Goal: Task Accomplishment & Management: Use online tool/utility

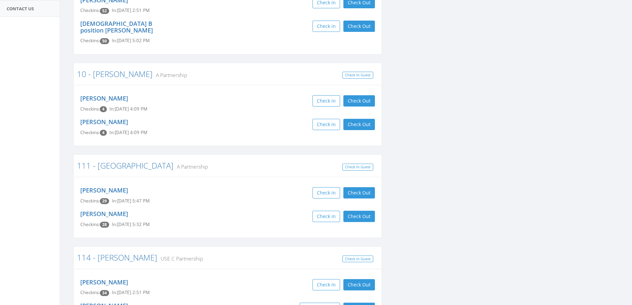
scroll to position [133, 0]
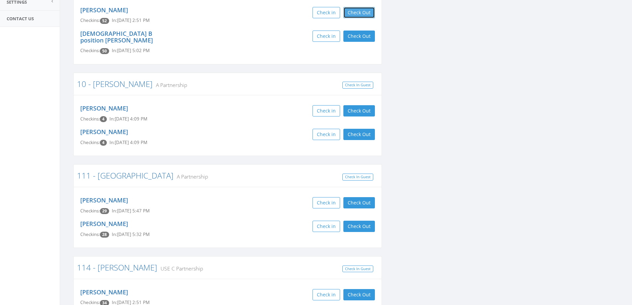
click at [366, 14] on button "Check Out" at bounding box center [360, 12] width 32 height 11
click at [366, 36] on button "Check Out" at bounding box center [360, 36] width 32 height 11
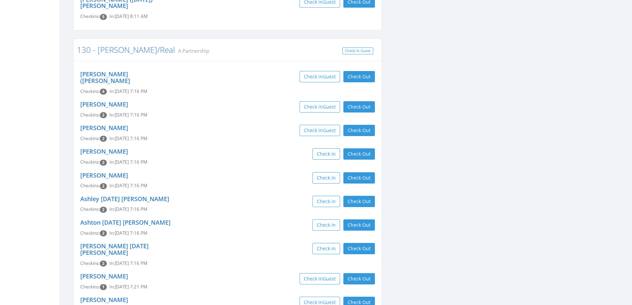
scroll to position [963, 0]
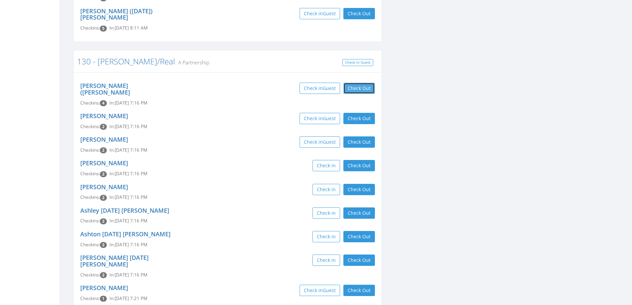
click at [365, 83] on button "Check Out" at bounding box center [360, 88] width 32 height 11
click at [364, 113] on button "Check Out" at bounding box center [360, 118] width 32 height 11
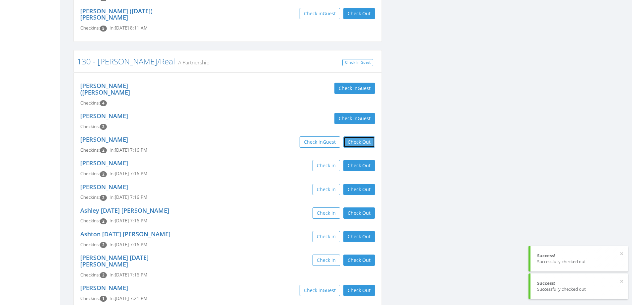
click at [363, 136] on button "Check Out" at bounding box center [360, 141] width 32 height 11
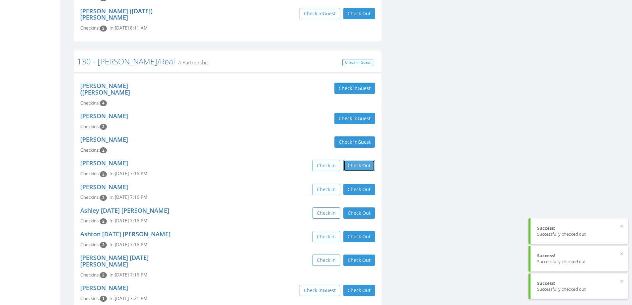
click at [360, 160] on button "Check Out" at bounding box center [360, 165] width 32 height 11
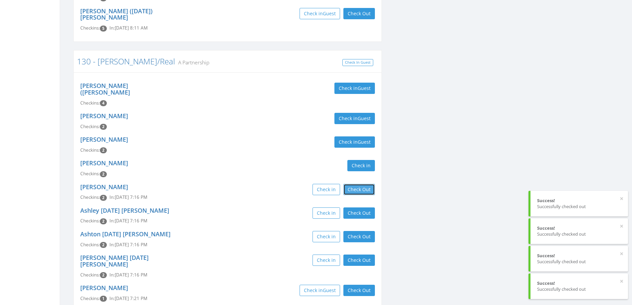
click at [357, 184] on button "Check Out" at bounding box center [360, 189] width 32 height 11
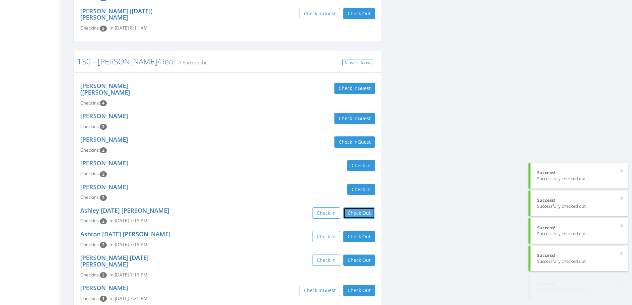
click at [355, 207] on button "Check Out" at bounding box center [360, 212] width 32 height 11
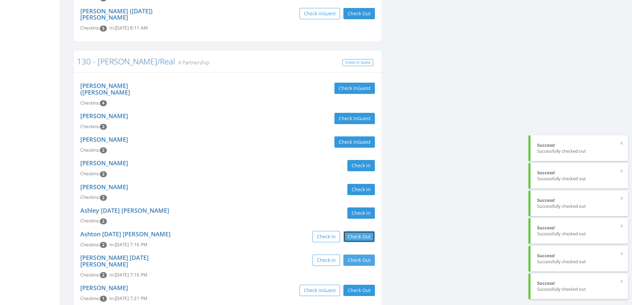
drag, startPoint x: 355, startPoint y: 173, endPoint x: 357, endPoint y: 200, distance: 27.0
click at [355, 231] on button "Check Out" at bounding box center [360, 236] width 32 height 11
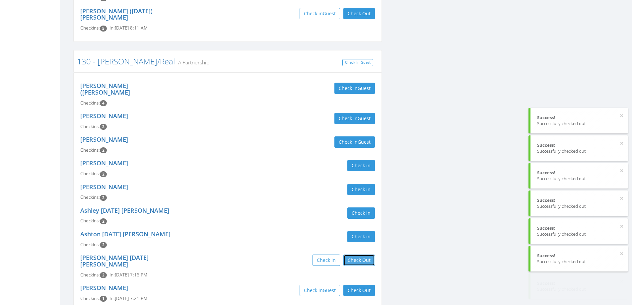
click at [357, 255] on button "Check Out" at bounding box center [360, 260] width 32 height 11
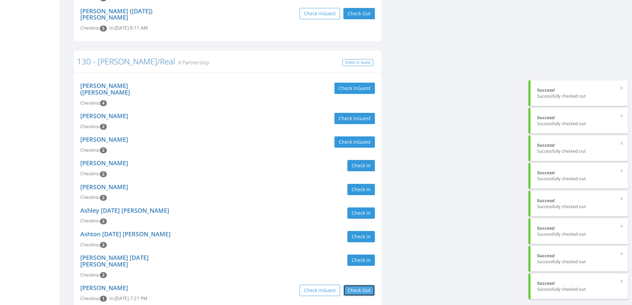
drag, startPoint x: 358, startPoint y: 222, endPoint x: 358, endPoint y: 241, distance: 19.3
click at [358, 285] on button "Check Out" at bounding box center [360, 290] width 32 height 11
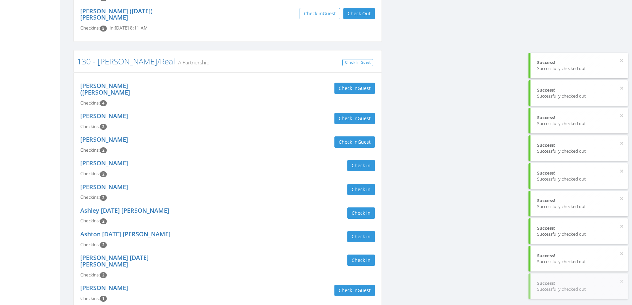
drag, startPoint x: 358, startPoint y: 247, endPoint x: 357, endPoint y: 261, distance: 14.0
drag, startPoint x: 354, startPoint y: 274, endPoint x: 354, endPoint y: 281, distance: 7.0
drag, startPoint x: 354, startPoint y: 297, endPoint x: 301, endPoint y: 222, distance: 91.4
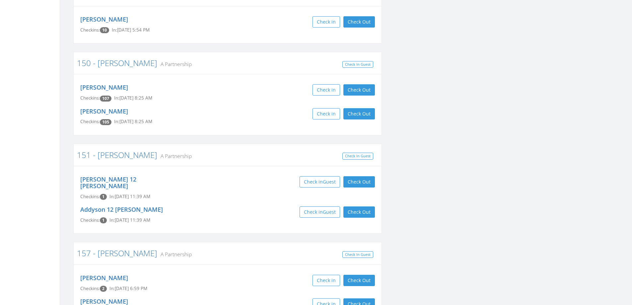
scroll to position [1726, 0]
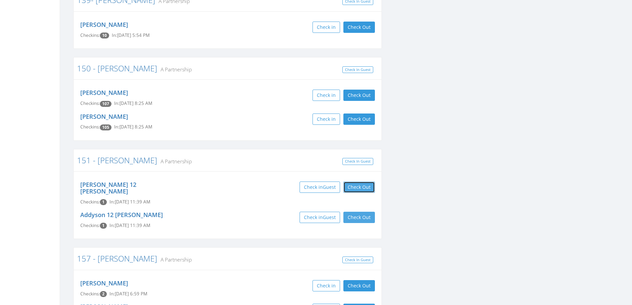
drag, startPoint x: 353, startPoint y: 90, endPoint x: 353, endPoint y: 110, distance: 19.9
click at [353, 182] on button "Check Out" at bounding box center [360, 187] width 32 height 11
click at [353, 212] on button "Check Out" at bounding box center [360, 217] width 32 height 11
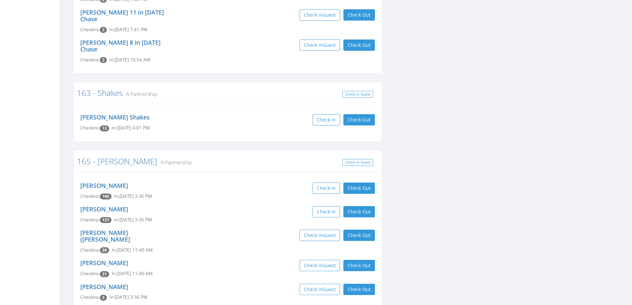
scroll to position [2224, 0]
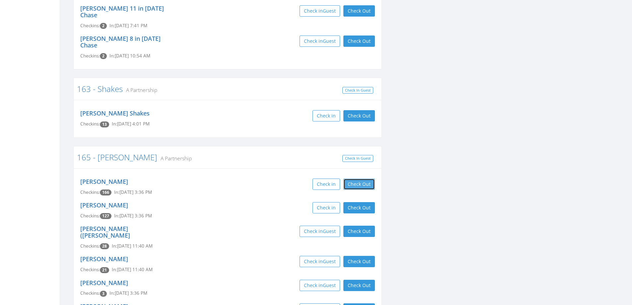
click at [371, 179] on button "Check Out" at bounding box center [360, 184] width 32 height 11
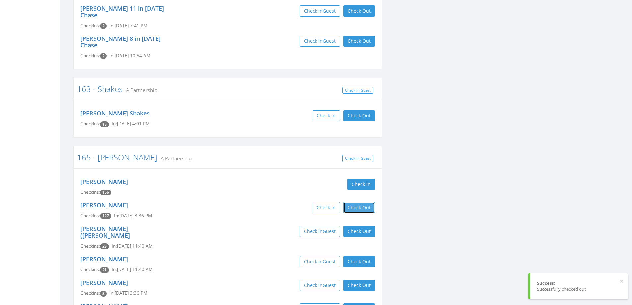
click at [366, 202] on button "Check Out" at bounding box center [360, 207] width 32 height 11
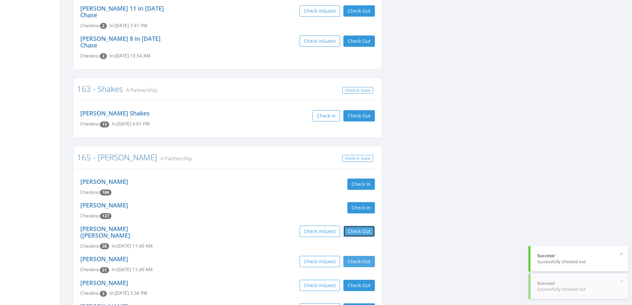
drag, startPoint x: 366, startPoint y: 111, endPoint x: 365, endPoint y: 134, distance: 23.2
click at [366, 226] on button "Check Out" at bounding box center [360, 231] width 32 height 11
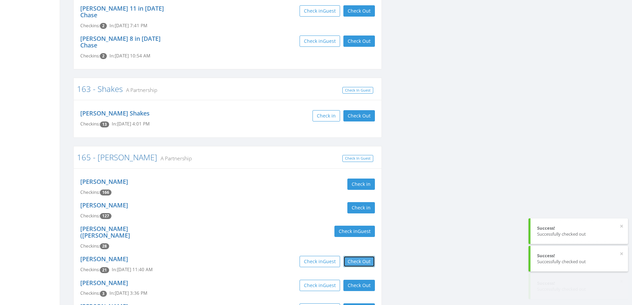
drag, startPoint x: 365, startPoint y: 134, endPoint x: 366, endPoint y: 149, distance: 15.6
click at [365, 256] on button "Check Out" at bounding box center [360, 261] width 32 height 11
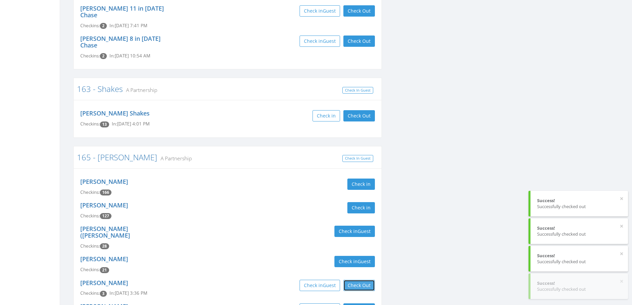
drag, startPoint x: 365, startPoint y: 155, endPoint x: 366, endPoint y: 161, distance: 6.0
click at [365, 280] on button "Check Out" at bounding box center [360, 285] width 32 height 11
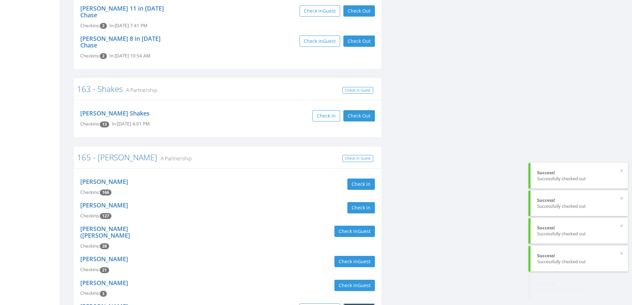
click at [362, 303] on button "Check Out" at bounding box center [360, 308] width 32 height 11
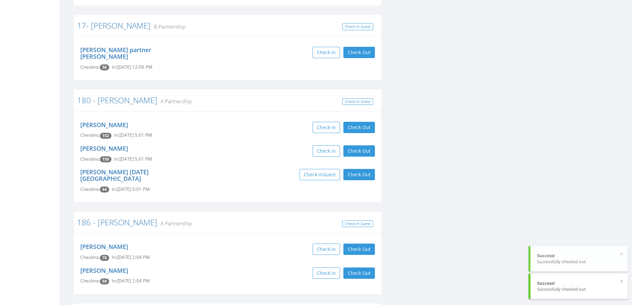
scroll to position [2821, 0]
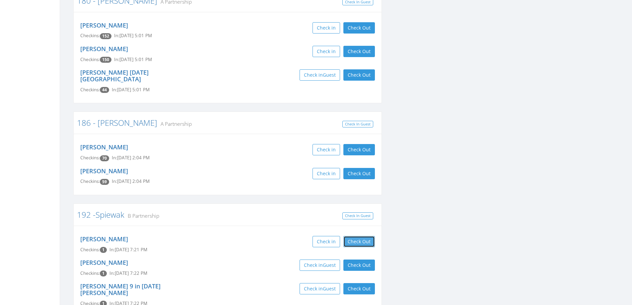
click at [367, 236] on button "Check Out" at bounding box center [360, 241] width 32 height 11
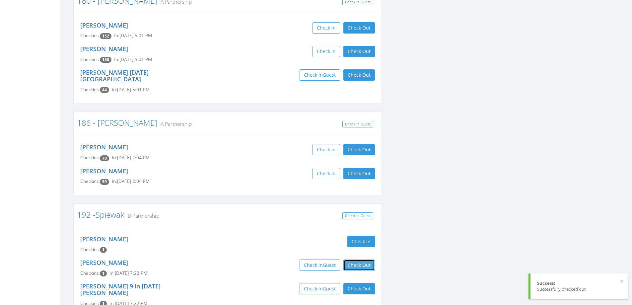
click at [363, 260] on button "Check Out" at bounding box center [360, 265] width 32 height 11
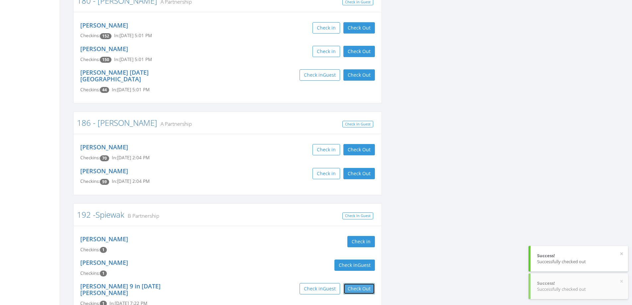
click at [363, 283] on button "Check Out" at bounding box center [360, 288] width 32 height 11
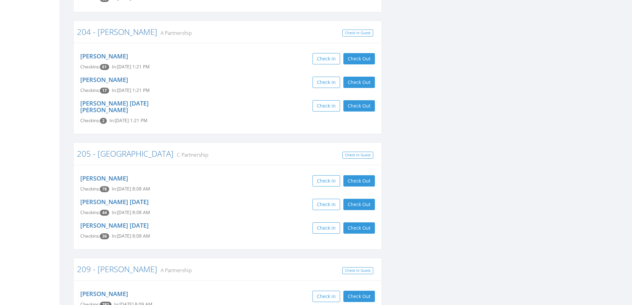
scroll to position [3684, 0]
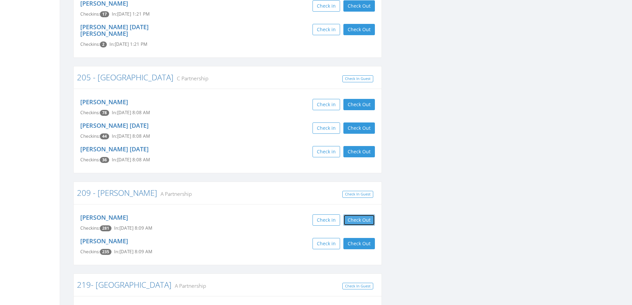
click at [350, 214] on button "Check Out" at bounding box center [360, 219] width 32 height 11
click at [350, 238] on button "Check Out" at bounding box center [360, 243] width 32 height 11
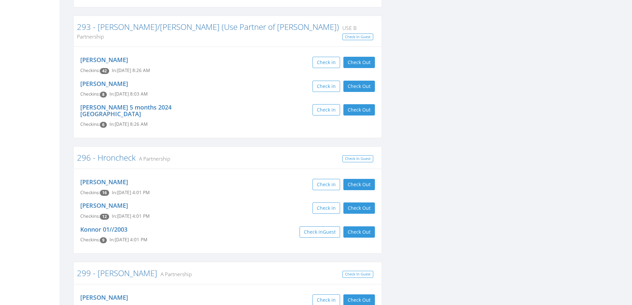
scroll to position [5145, 0]
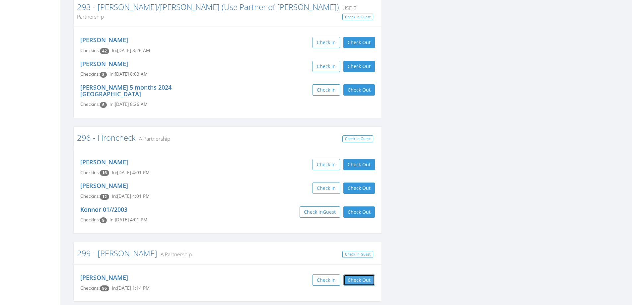
click at [351, 274] on button "Check Out" at bounding box center [360, 279] width 32 height 11
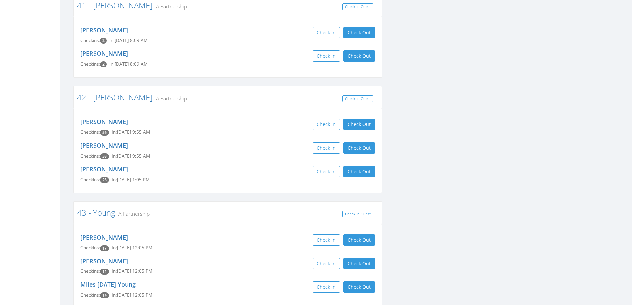
scroll to position [5842, 0]
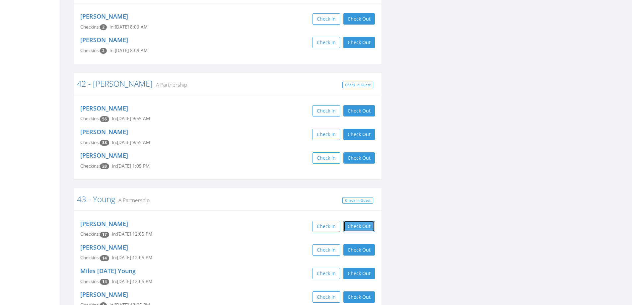
click at [363, 221] on button "Check Out" at bounding box center [360, 226] width 32 height 11
click at [363, 244] on button "Check Out" at bounding box center [360, 249] width 32 height 11
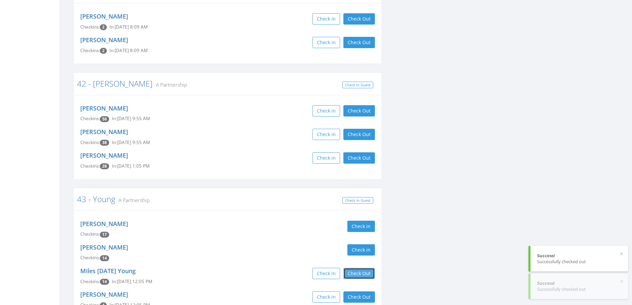
click at [360, 268] on button "Check Out" at bounding box center [360, 273] width 32 height 11
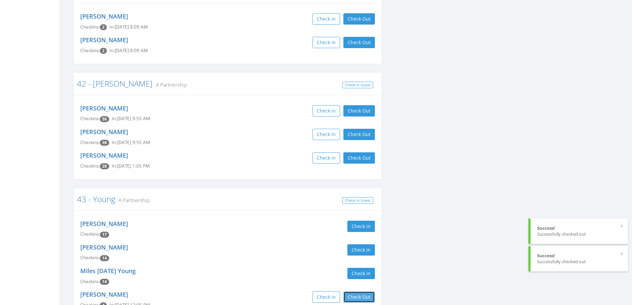
click at [358, 291] on button "Check Out" at bounding box center [360, 296] width 32 height 11
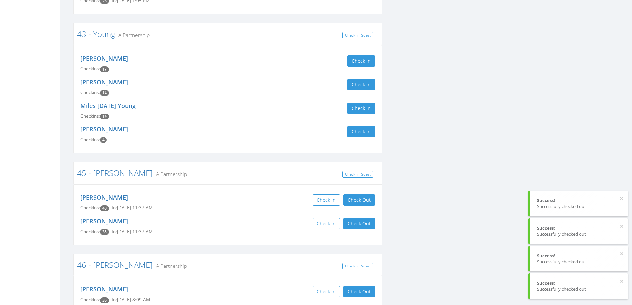
scroll to position [6008, 0]
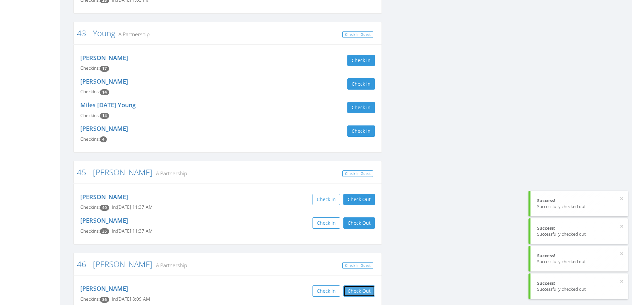
click at [359, 285] on button "Check Out" at bounding box center [360, 290] width 32 height 11
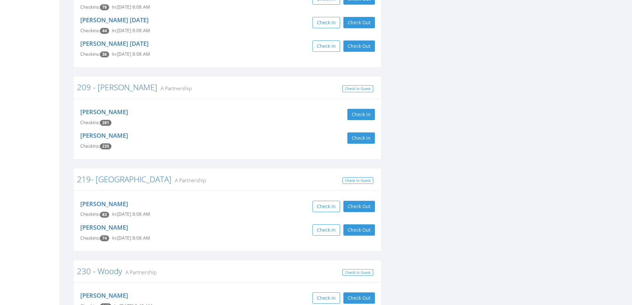
scroll to position [3784, 0]
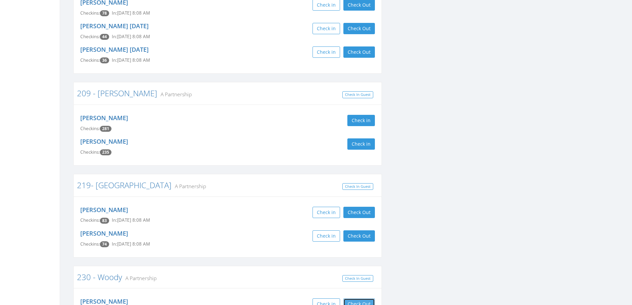
click at [352, 298] on button "Check Out" at bounding box center [360, 303] width 32 height 11
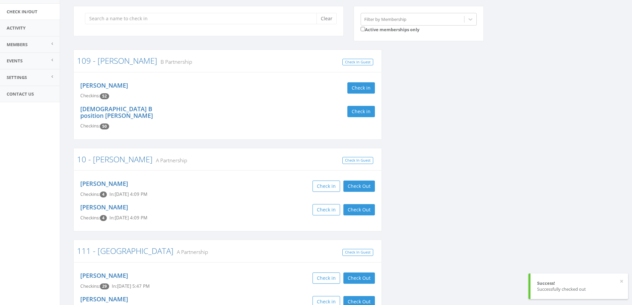
scroll to position [0, 0]
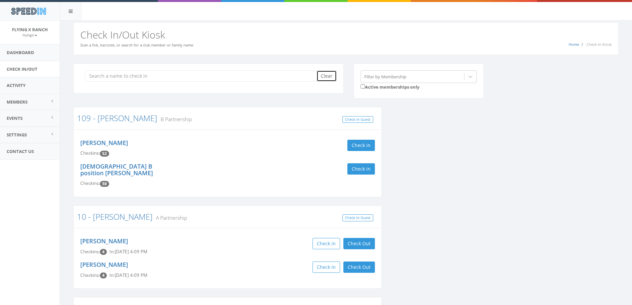
click at [322, 74] on button "Clear" at bounding box center [327, 75] width 20 height 11
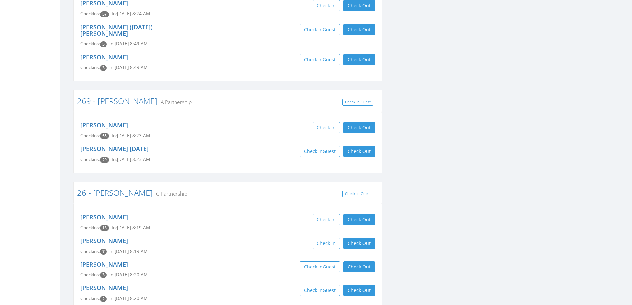
scroll to position [3386, 0]
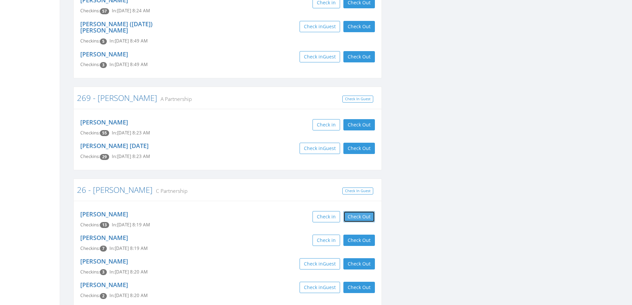
click at [367, 211] on button "Check Out" at bounding box center [360, 216] width 32 height 11
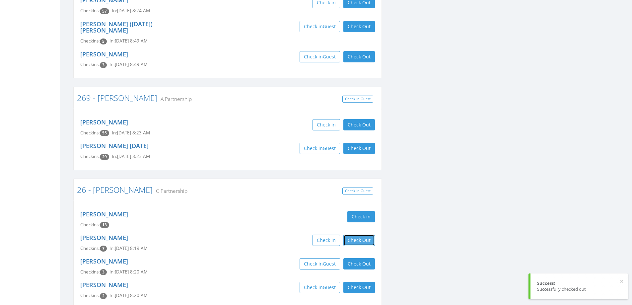
click at [367, 235] on button "Check Out" at bounding box center [360, 240] width 32 height 11
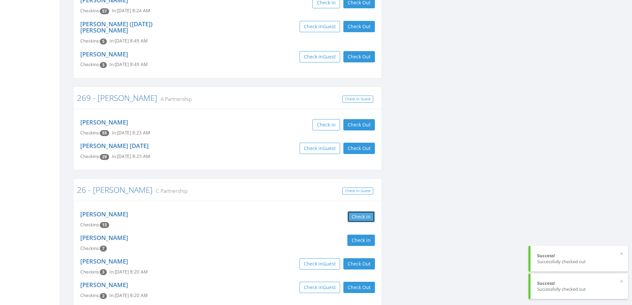
click at [363, 211] on button "Check in" at bounding box center [362, 216] width 28 height 11
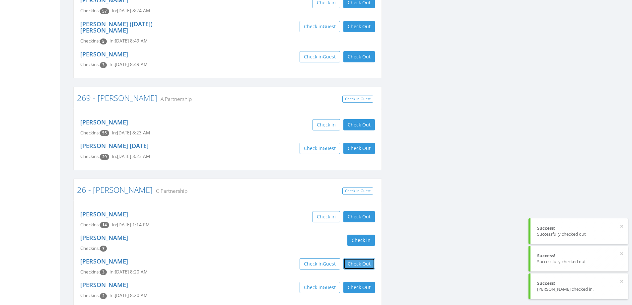
click at [360, 258] on button "Check Out" at bounding box center [360, 263] width 32 height 11
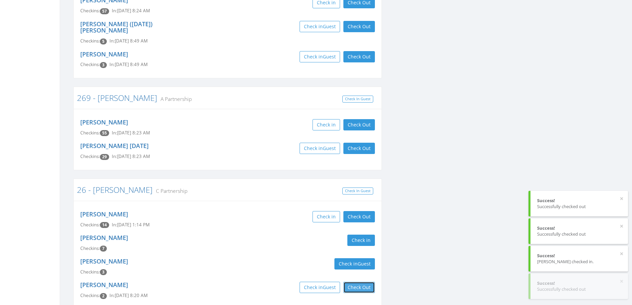
click at [361, 282] on button "Check Out" at bounding box center [360, 287] width 32 height 11
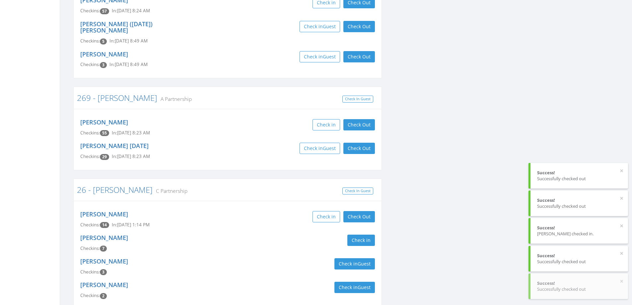
click at [359, 305] on button "Check Out" at bounding box center [360, 311] width 32 height 11
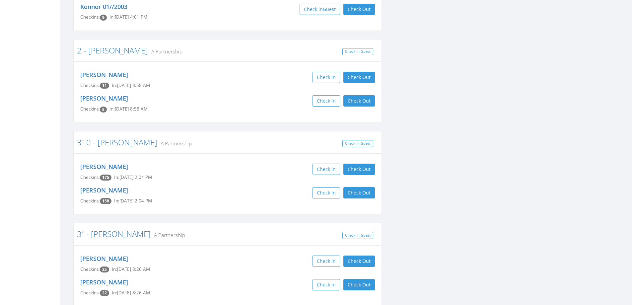
scroll to position [4282, 0]
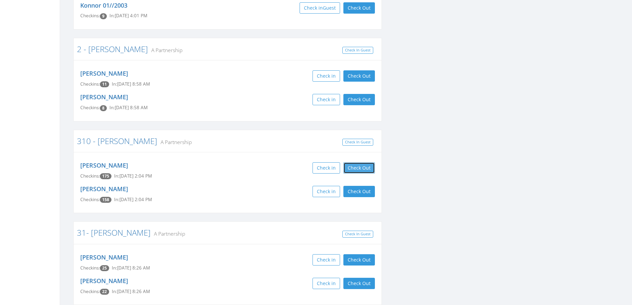
click at [365, 162] on button "Check Out" at bounding box center [360, 167] width 32 height 11
click at [364, 186] on button "Check Out" at bounding box center [360, 191] width 32 height 11
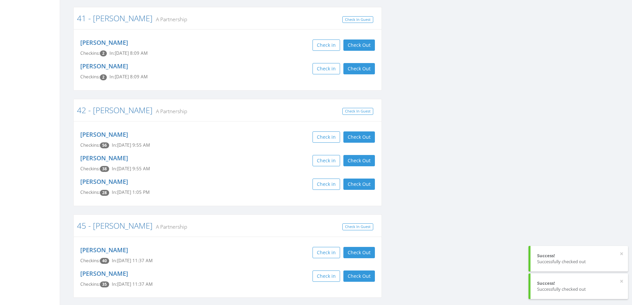
scroll to position [4647, 0]
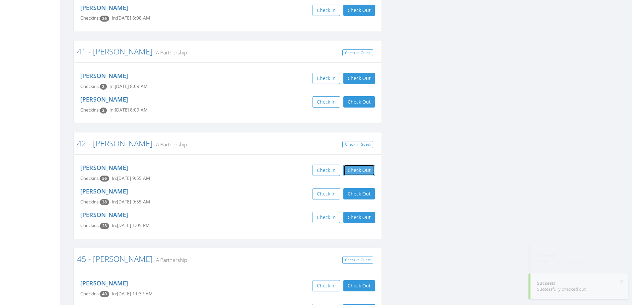
click at [362, 165] on button "Check Out" at bounding box center [360, 170] width 32 height 11
click at [357, 188] on button "Check Out" at bounding box center [360, 193] width 32 height 11
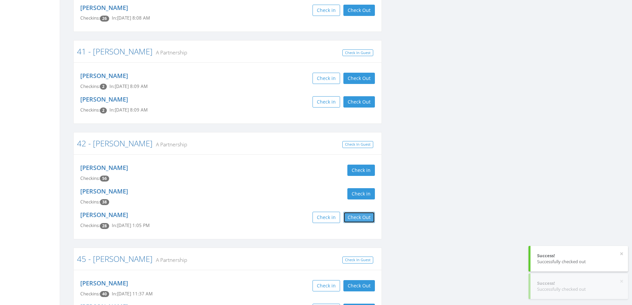
click at [356, 212] on button "Check Out" at bounding box center [360, 217] width 32 height 11
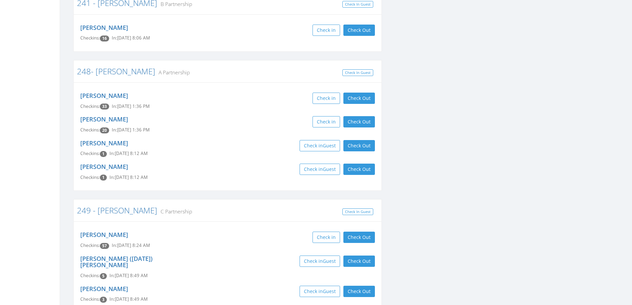
scroll to position [3221, 0]
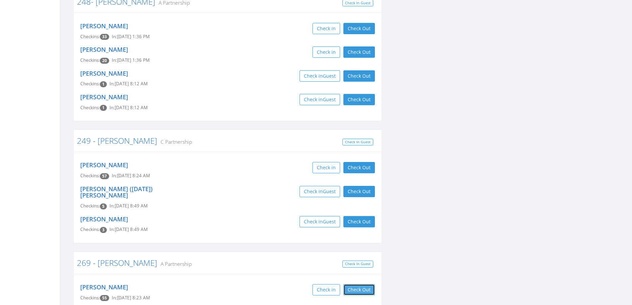
click at [362, 284] on button "Check Out" at bounding box center [360, 289] width 32 height 11
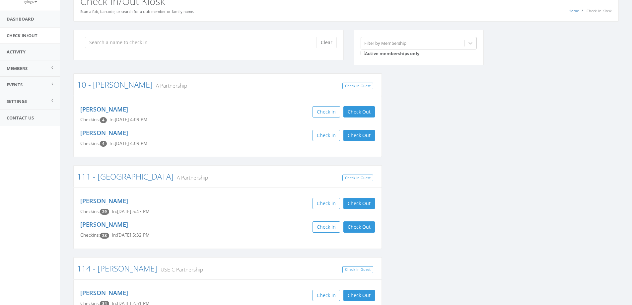
scroll to position [0, 0]
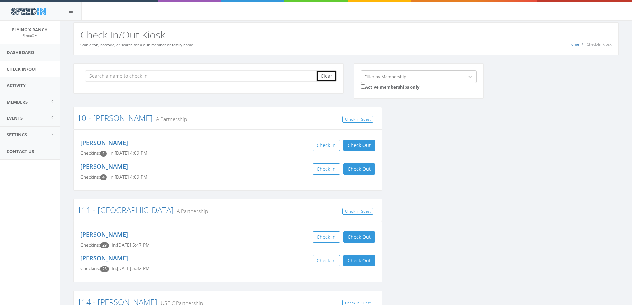
click at [330, 74] on button "Clear" at bounding box center [327, 75] width 20 height 11
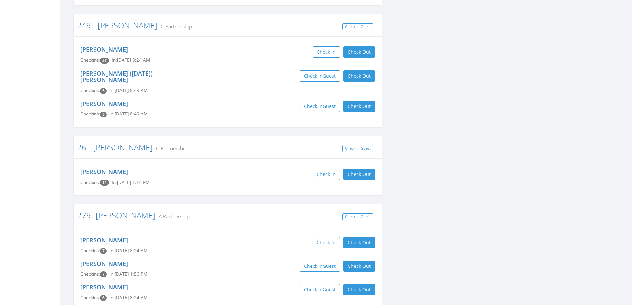
scroll to position [3352, 0]
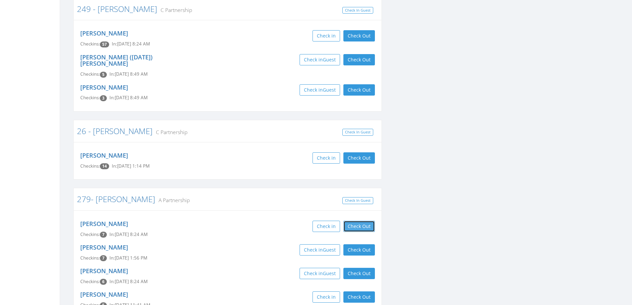
click at [360, 221] on button "Check Out" at bounding box center [360, 226] width 32 height 11
click at [360, 244] on button "Check Out" at bounding box center [360, 249] width 32 height 11
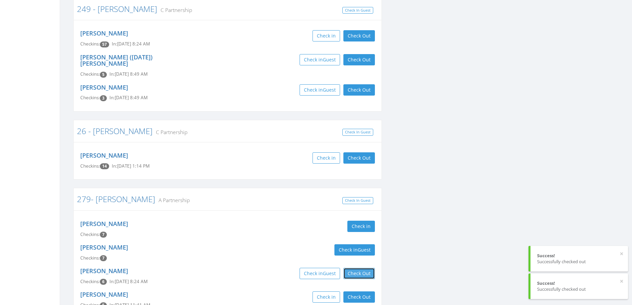
click at [361, 268] on button "Check Out" at bounding box center [360, 273] width 32 height 11
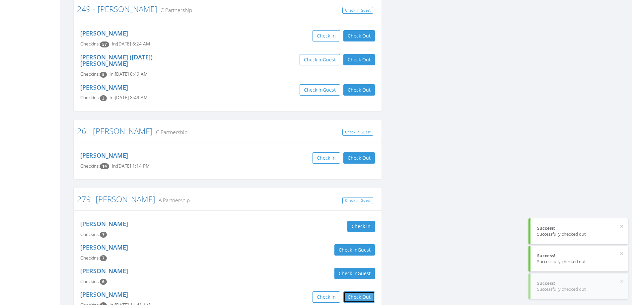
click at [360, 291] on button "Check Out" at bounding box center [360, 296] width 32 height 11
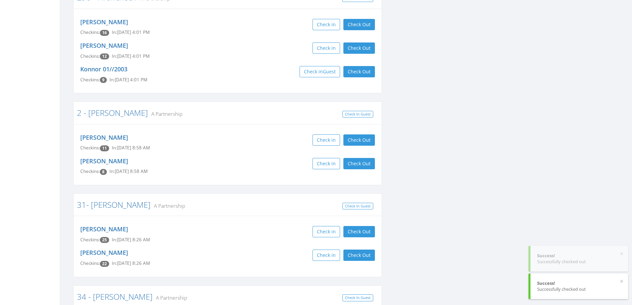
scroll to position [3950, 0]
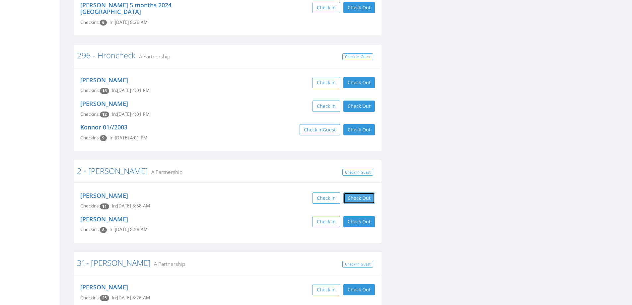
click at [353, 193] on button "Check Out" at bounding box center [360, 198] width 32 height 11
click at [353, 216] on button "Check Out" at bounding box center [360, 221] width 32 height 11
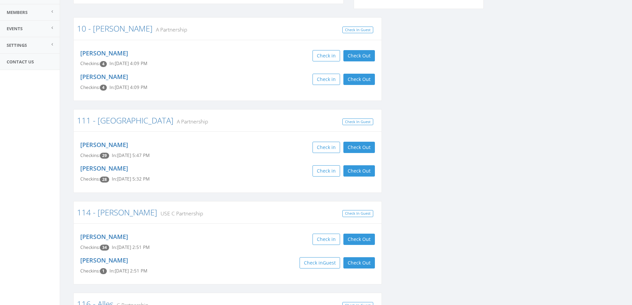
scroll to position [0, 0]
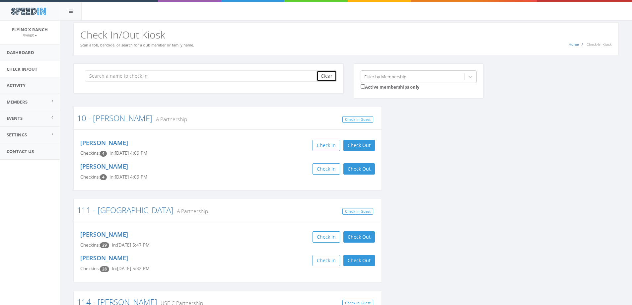
click at [327, 76] on button "Clear" at bounding box center [327, 75] width 20 height 11
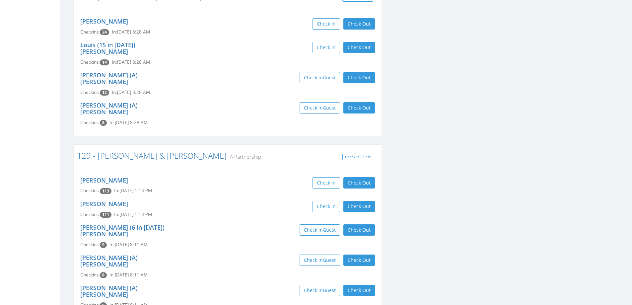
scroll to position [531, 0]
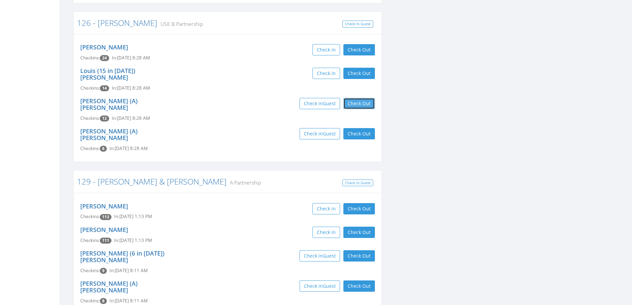
drag, startPoint x: 363, startPoint y: 98, endPoint x: 361, endPoint y: 105, distance: 7.5
click at [362, 102] on button "Check Out" at bounding box center [360, 103] width 32 height 11
click at [358, 128] on button "Check Out" at bounding box center [360, 133] width 32 height 11
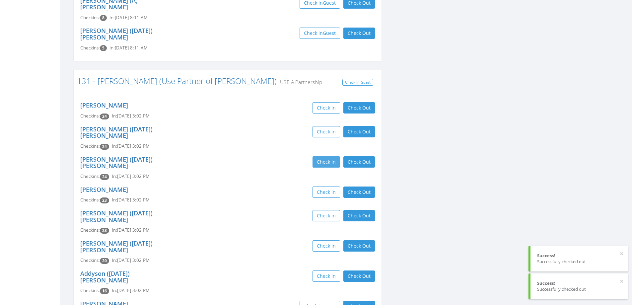
scroll to position [863, 0]
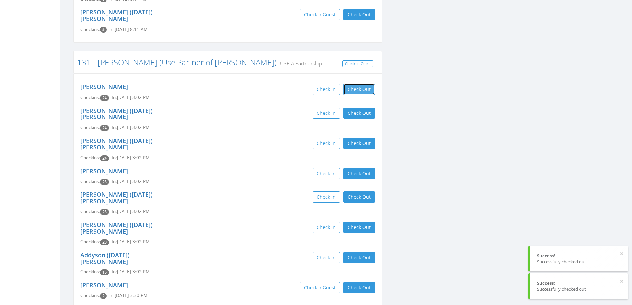
click at [355, 84] on button "Check Out" at bounding box center [360, 89] width 32 height 11
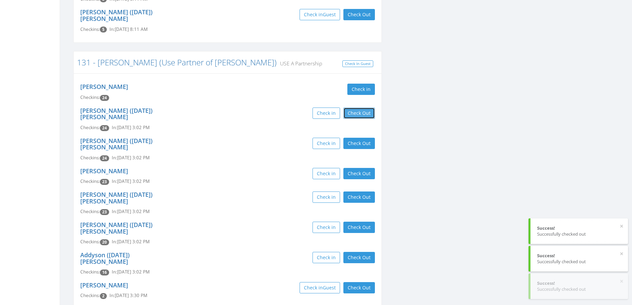
click at [355, 108] on button "Check Out" at bounding box center [360, 113] width 32 height 11
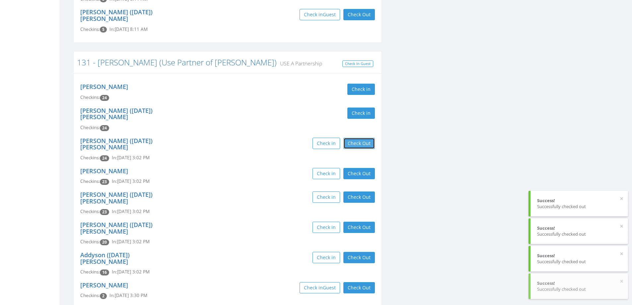
click at [359, 138] on button "Check Out" at bounding box center [360, 143] width 32 height 11
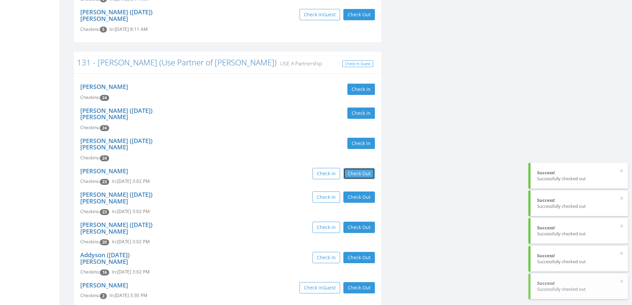
click at [360, 168] on button "Check Out" at bounding box center [360, 173] width 32 height 11
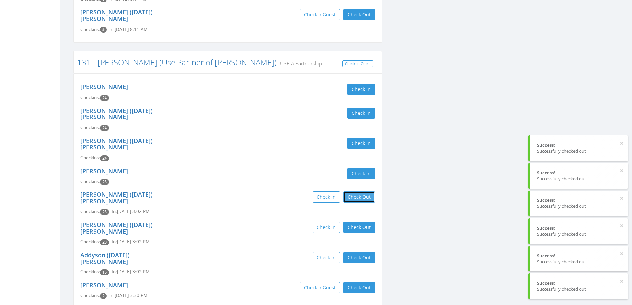
click at [359, 192] on button "Check Out" at bounding box center [360, 197] width 32 height 11
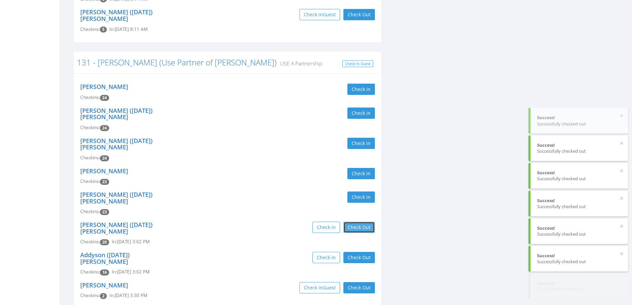
click at [360, 222] on button "Check Out" at bounding box center [360, 227] width 32 height 11
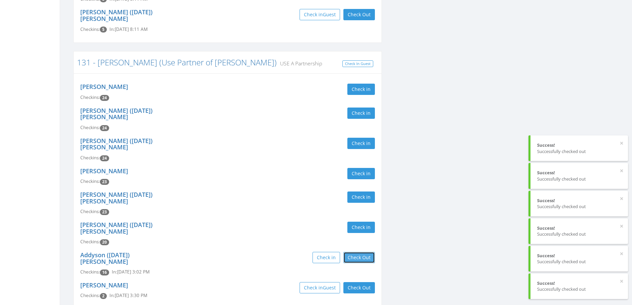
click at [361, 252] on button "Check Out" at bounding box center [360, 257] width 32 height 11
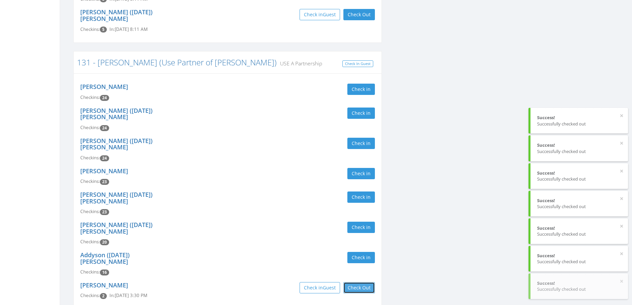
click at [359, 282] on button "Check Out" at bounding box center [360, 287] width 32 height 11
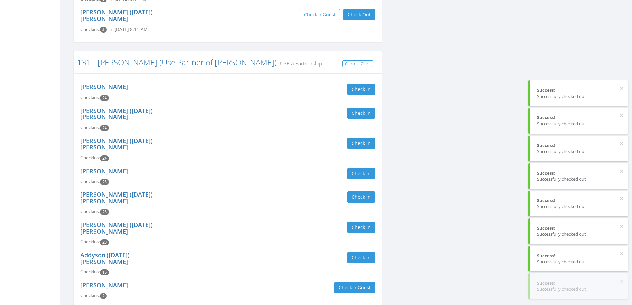
click at [359, 305] on button "Check Out" at bounding box center [360, 311] width 32 height 11
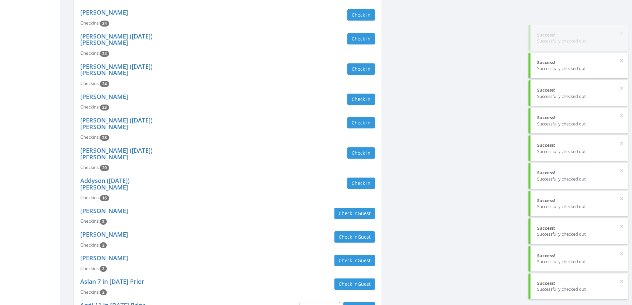
scroll to position [963, 0]
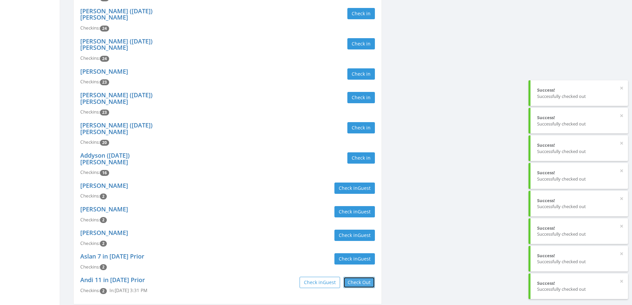
click at [352, 277] on button "Check Out" at bounding box center [360, 282] width 32 height 11
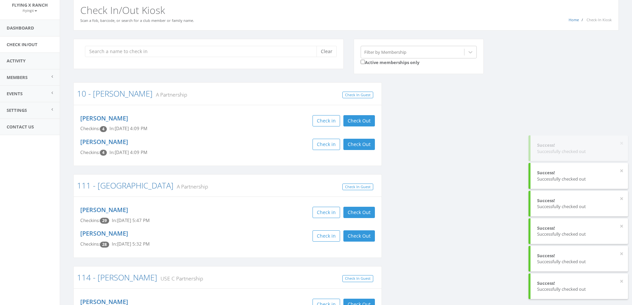
scroll to position [0, 0]
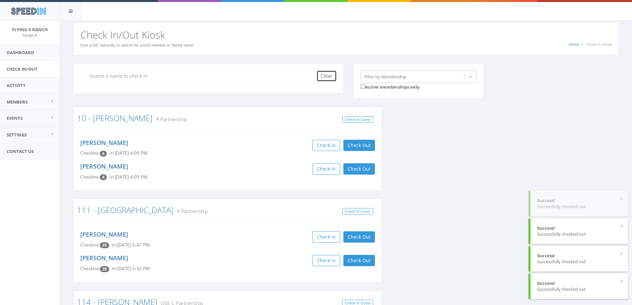
click at [324, 77] on button "Clear" at bounding box center [327, 75] width 20 height 11
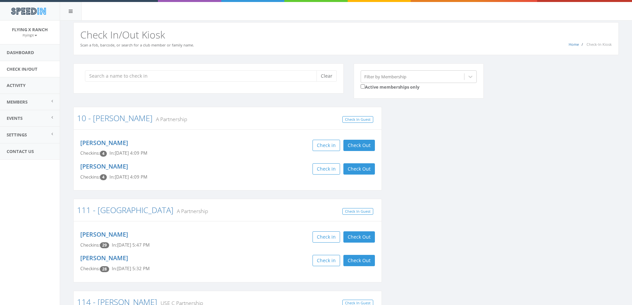
click at [203, 100] on div "Clear" at bounding box center [208, 82] width 280 height 39
click at [382, 4] on div "SpeedIn" at bounding box center [316, 10] width 632 height 21
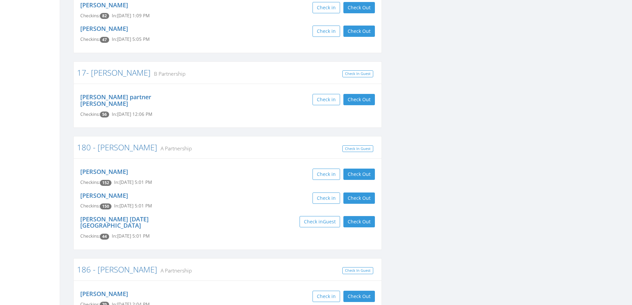
scroll to position [1560, 0]
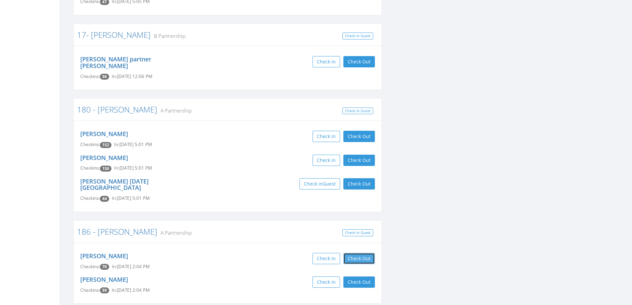
click at [361, 253] on button "Check Out" at bounding box center [360, 258] width 32 height 11
click at [361, 276] on button "Check Out" at bounding box center [360, 281] width 32 height 11
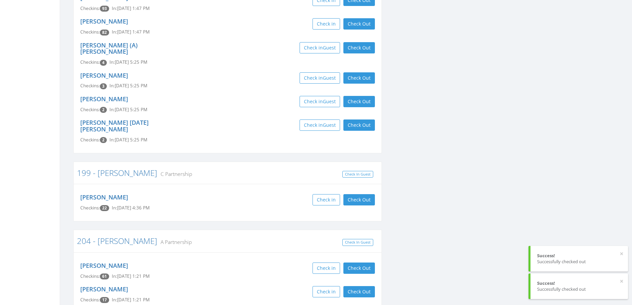
scroll to position [2091, 0]
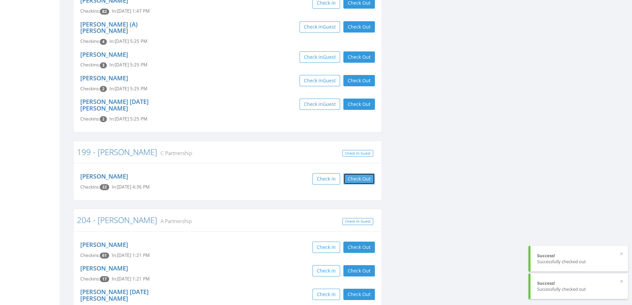
click at [350, 173] on button "Check Out" at bounding box center [360, 178] width 32 height 11
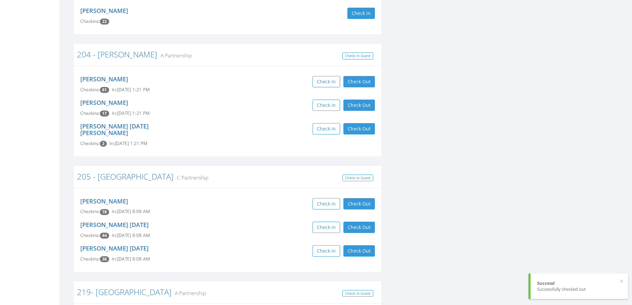
scroll to position [2257, 0]
click at [364, 198] on button "Check Out" at bounding box center [360, 203] width 32 height 11
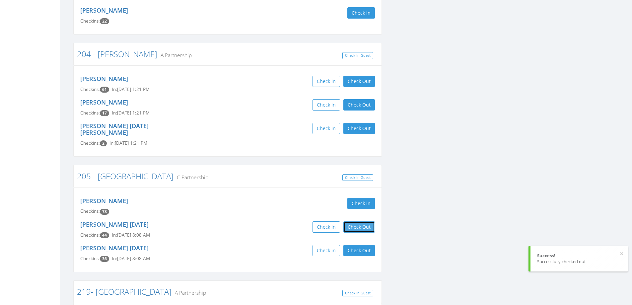
click at [363, 221] on button "Check Out" at bounding box center [360, 226] width 32 height 11
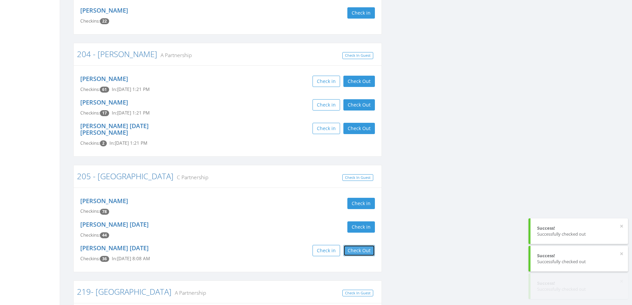
click at [362, 245] on button "Check Out" at bounding box center [360, 250] width 32 height 11
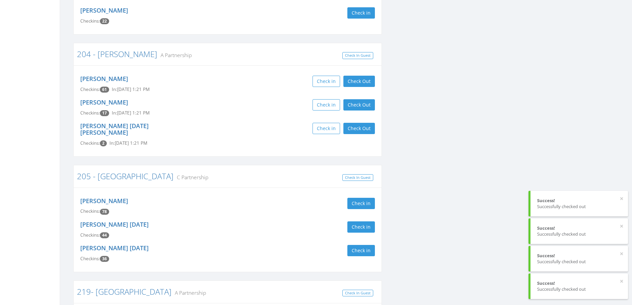
drag, startPoint x: 357, startPoint y: 233, endPoint x: 357, endPoint y: 250, distance: 17.6
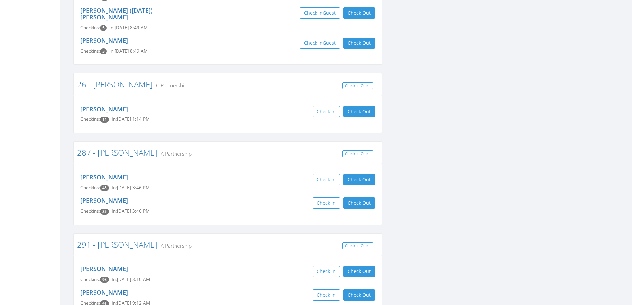
scroll to position [3087, 0]
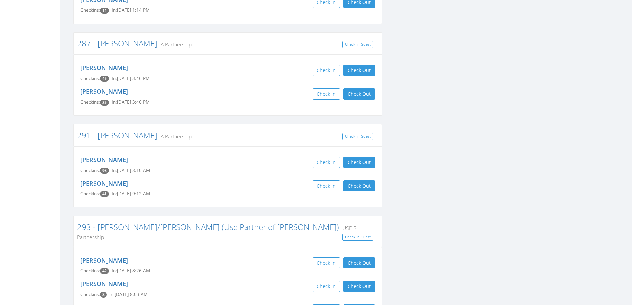
click at [242, 277] on div "Mariah Castro Checkins: 8 In: Sep 1, 8:03 AM Check in Check Out Check Out" at bounding box center [227, 289] width 305 height 24
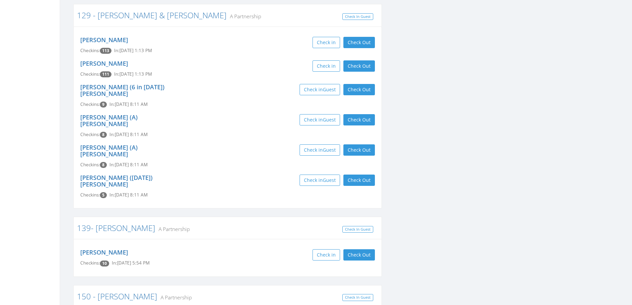
scroll to position [405, 0]
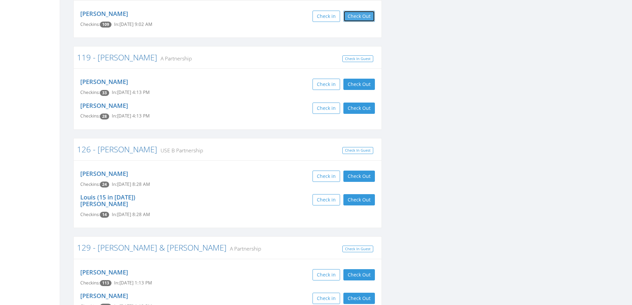
click at [365, 19] on button "Check Out" at bounding box center [360, 16] width 32 height 11
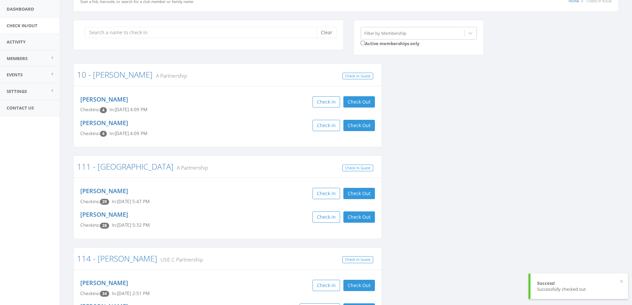
scroll to position [0, 0]
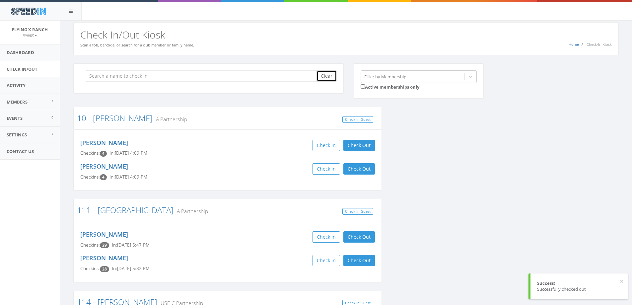
click at [323, 77] on button "Clear" at bounding box center [327, 75] width 20 height 11
click at [15, 52] on link "Dashboard" at bounding box center [30, 52] width 60 height 16
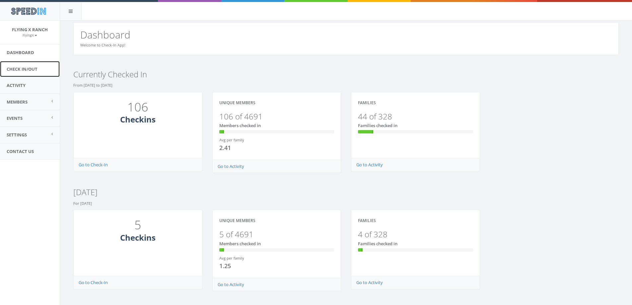
click at [27, 68] on link "Check In/Out" at bounding box center [30, 69] width 60 height 16
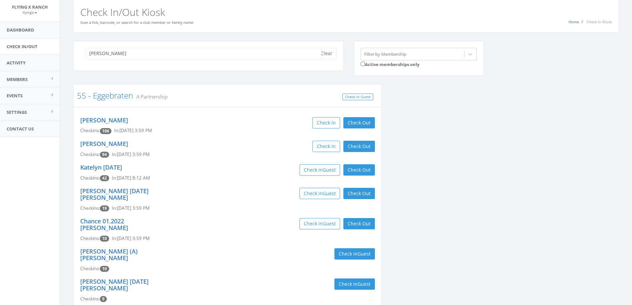
scroll to position [33, 0]
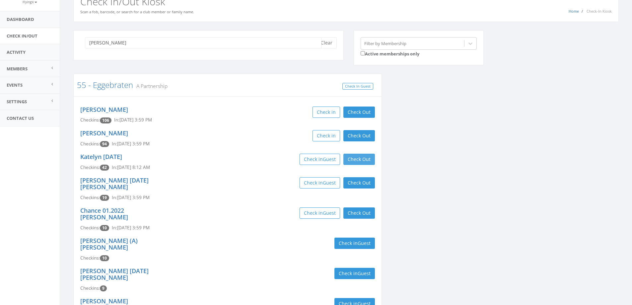
type input "[PERSON_NAME]"
click at [362, 155] on button "Check Out" at bounding box center [360, 159] width 32 height 11
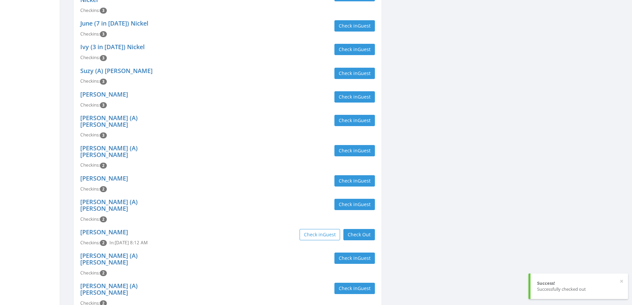
scroll to position [465, 0]
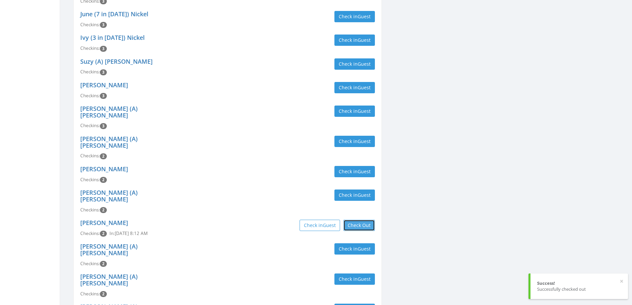
click at [369, 220] on button "Check Out" at bounding box center [360, 225] width 32 height 11
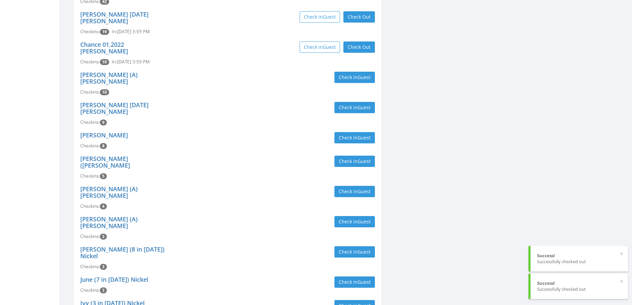
scroll to position [0, 0]
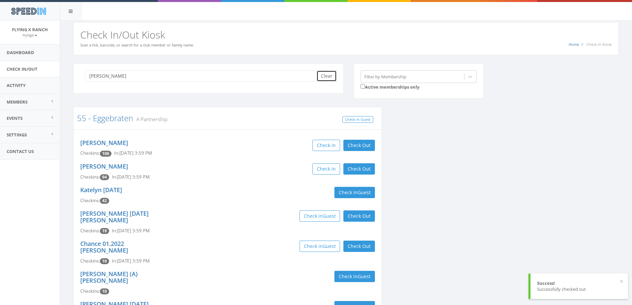
click at [324, 75] on button "Clear" at bounding box center [327, 75] width 20 height 11
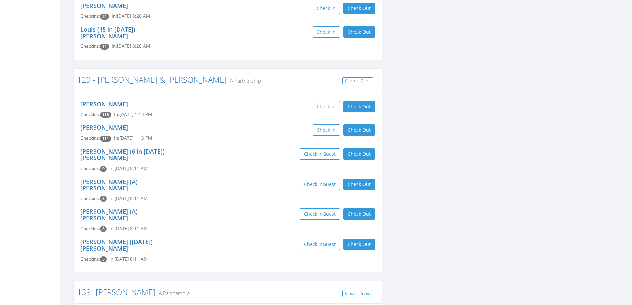
scroll to position [531, 0]
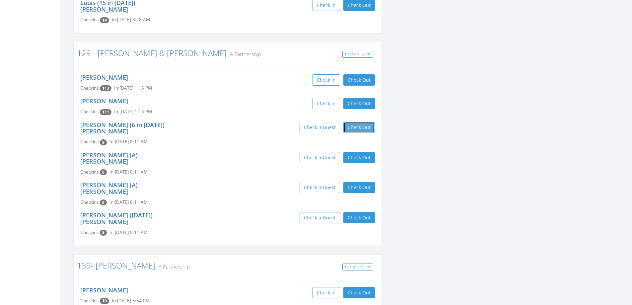
click at [356, 122] on button "Check Out" at bounding box center [360, 127] width 32 height 11
click at [363, 152] on button "Check Out" at bounding box center [360, 157] width 32 height 11
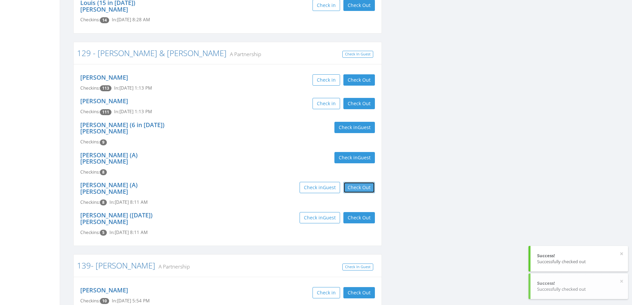
click at [365, 182] on button "Check Out" at bounding box center [360, 187] width 32 height 11
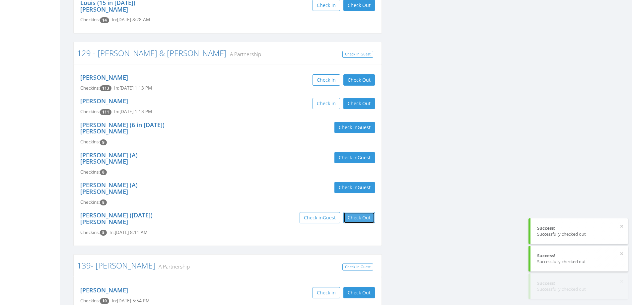
click at [362, 212] on button "Check Out" at bounding box center [360, 217] width 32 height 11
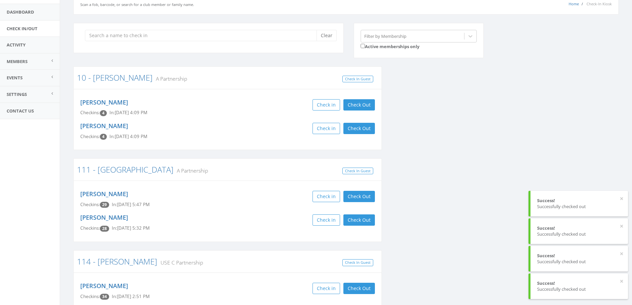
scroll to position [0, 0]
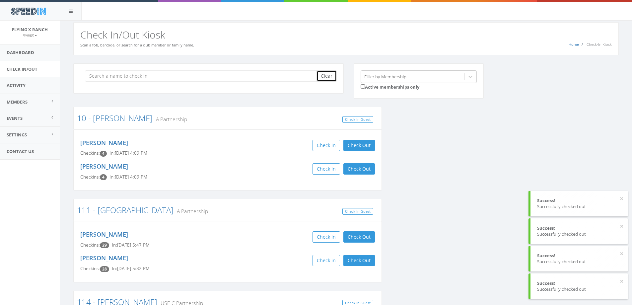
click at [326, 73] on button "Clear" at bounding box center [327, 75] width 20 height 11
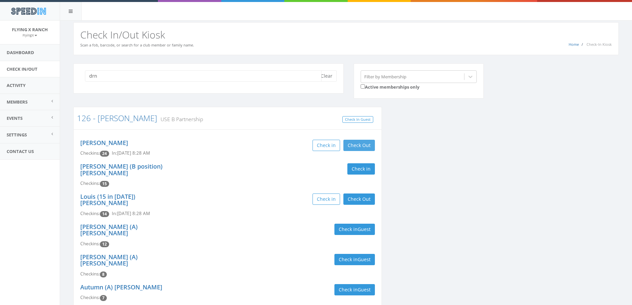
type input "drn"
click at [366, 143] on button "Check Out" at bounding box center [360, 145] width 32 height 11
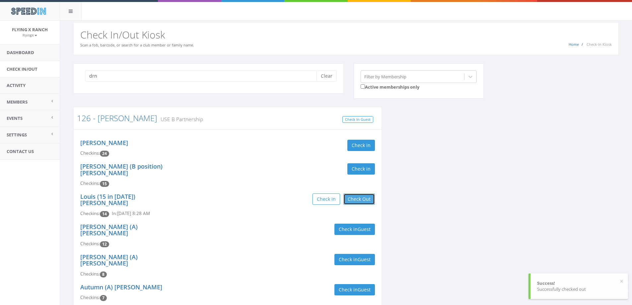
click at [365, 195] on button "Check Out" at bounding box center [360, 199] width 32 height 11
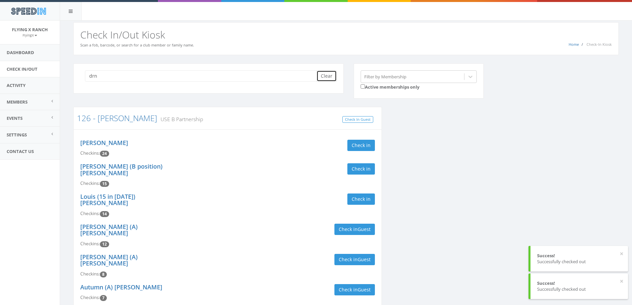
click at [334, 76] on button "Clear" at bounding box center [327, 75] width 20 height 11
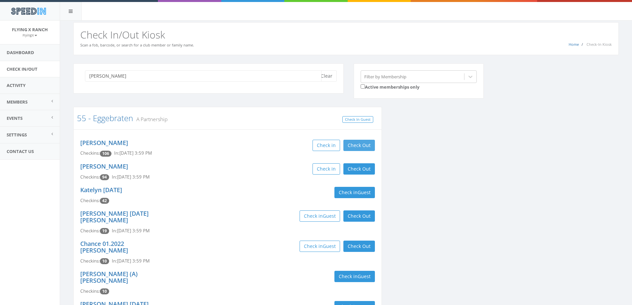
type input "[PERSON_NAME]"
click at [362, 144] on button "Check Out" at bounding box center [360, 145] width 32 height 11
click at [356, 168] on button "Check Out" at bounding box center [360, 168] width 32 height 11
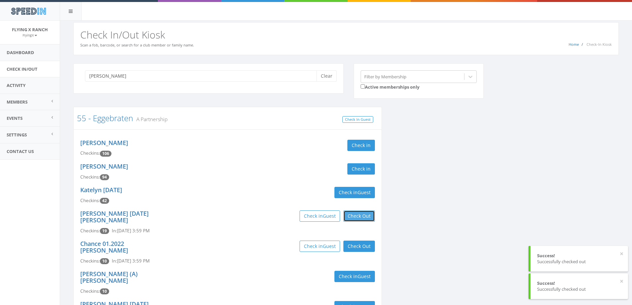
click at [358, 211] on button "Check Out" at bounding box center [360, 215] width 32 height 11
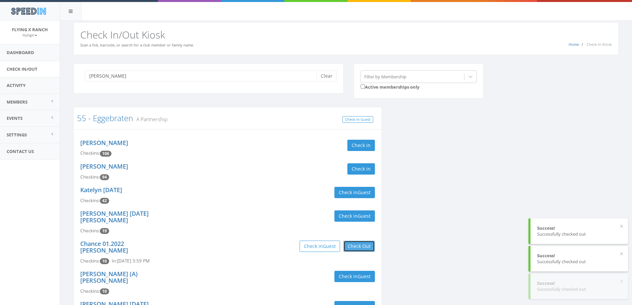
click at [358, 241] on button "Check Out" at bounding box center [360, 246] width 32 height 11
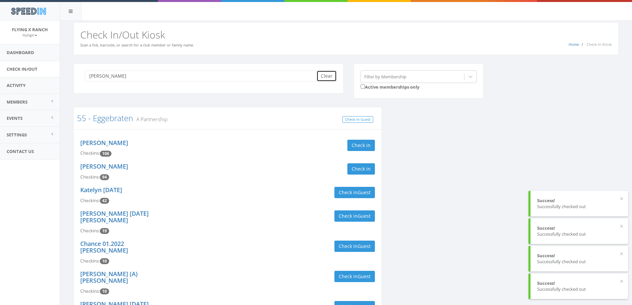
click at [325, 75] on button "Clear" at bounding box center [327, 75] width 20 height 11
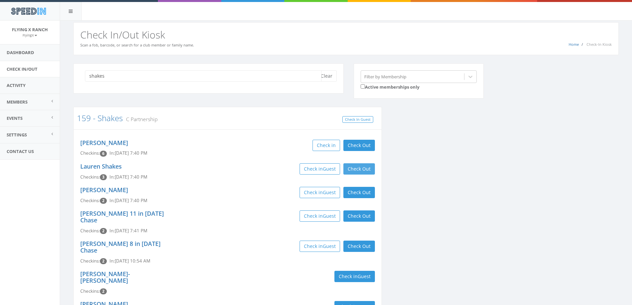
type input "shakes"
click at [364, 169] on button "Check Out" at bounding box center [360, 168] width 32 height 11
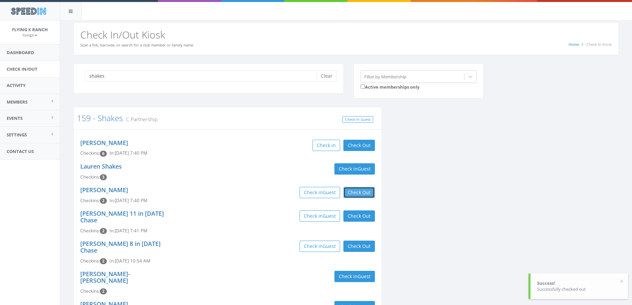
click at [361, 190] on button "Check Out" at bounding box center [360, 192] width 32 height 11
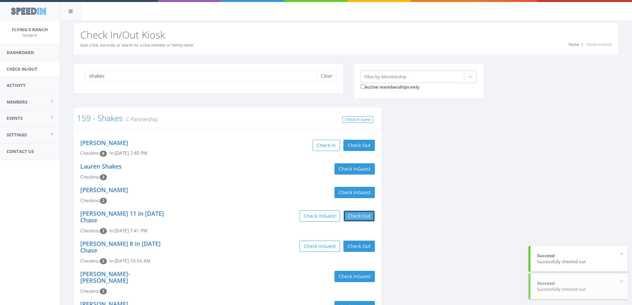
click at [362, 214] on button "Check Out" at bounding box center [360, 215] width 32 height 11
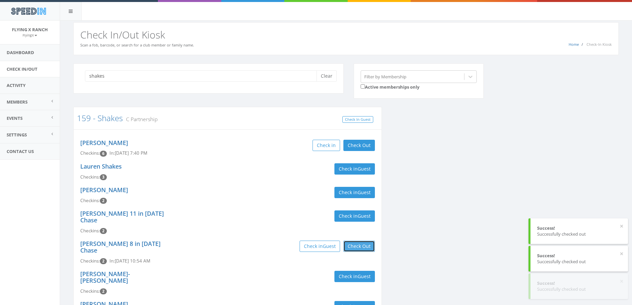
click at [360, 241] on button "Check Out" at bounding box center [360, 246] width 32 height 11
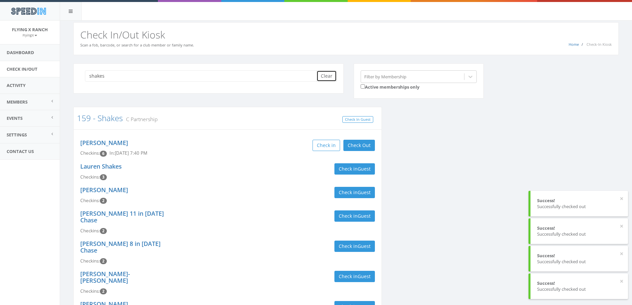
click at [332, 77] on button "Clear" at bounding box center [327, 75] width 20 height 11
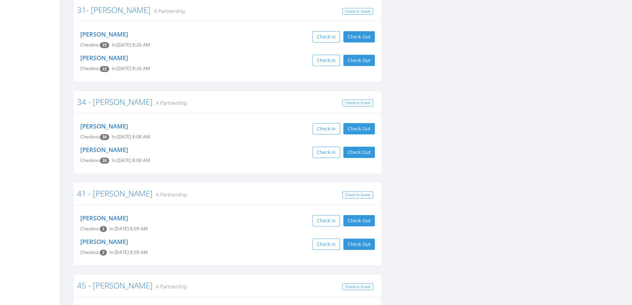
scroll to position [2589, 0]
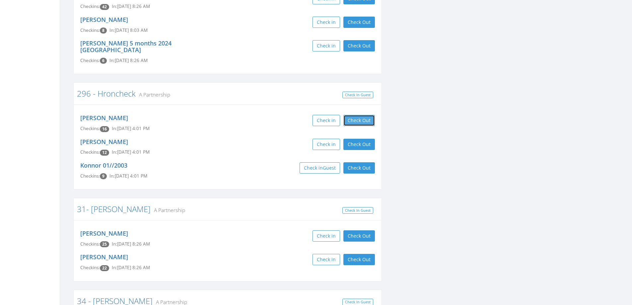
click at [359, 115] on button "Check Out" at bounding box center [360, 120] width 32 height 11
click at [361, 139] on button "Check Out" at bounding box center [360, 144] width 32 height 11
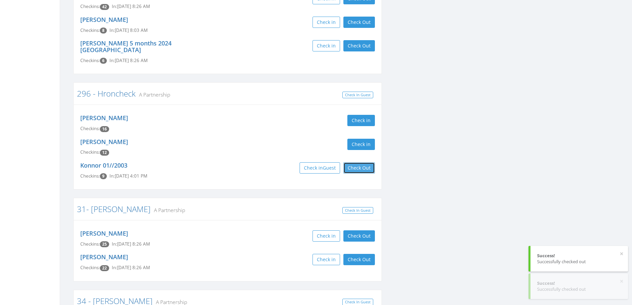
click at [361, 162] on button "Check Out" at bounding box center [360, 167] width 32 height 11
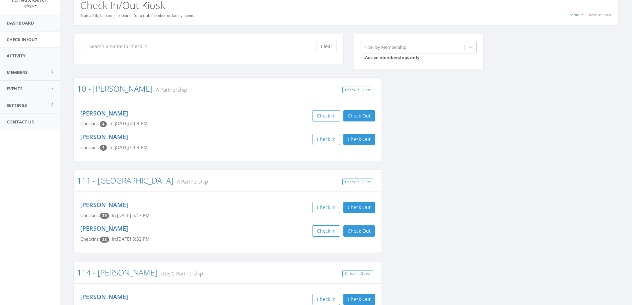
scroll to position [0, 0]
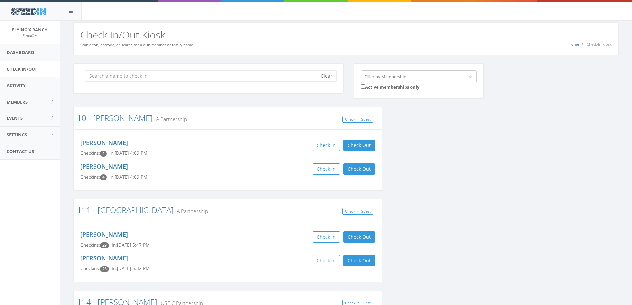
click at [128, 80] on input "search" at bounding box center [203, 75] width 237 height 11
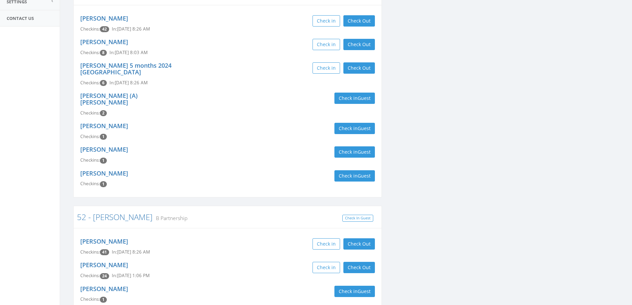
scroll to position [156, 0]
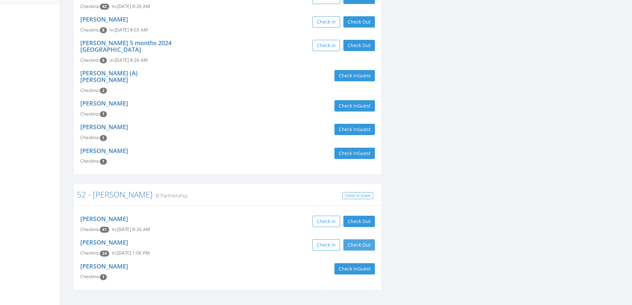
type input "[PERSON_NAME]"
click at [372, 239] on button "Check Out" at bounding box center [360, 244] width 32 height 11
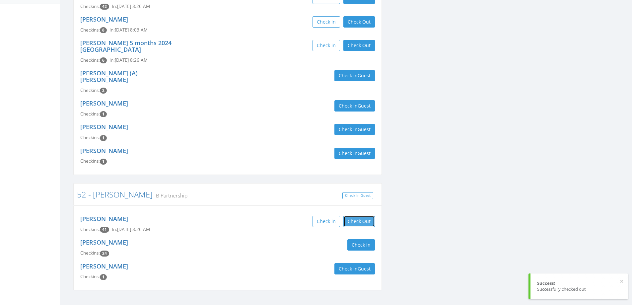
click at [360, 216] on button "Check Out" at bounding box center [360, 221] width 32 height 11
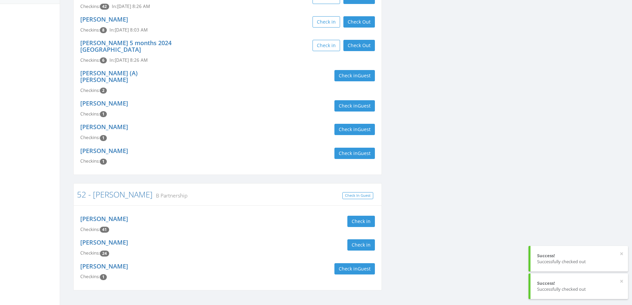
scroll to position [89, 0]
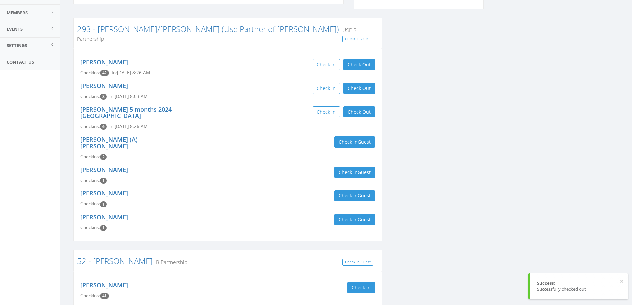
click at [264, 136] on div "Check in Guest" at bounding box center [304, 141] width 142 height 11
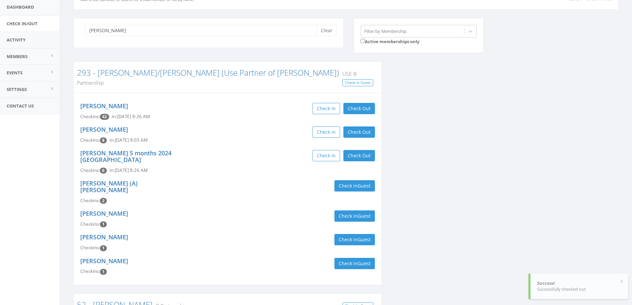
scroll to position [0, 0]
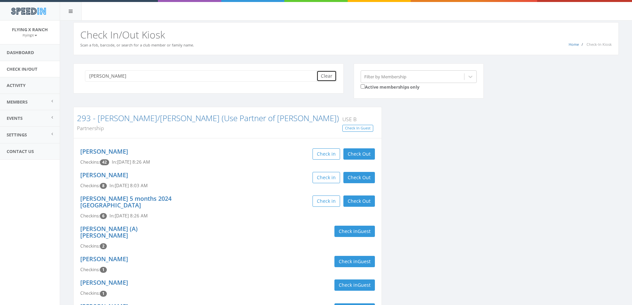
click at [328, 74] on button "Clear" at bounding box center [327, 75] width 20 height 11
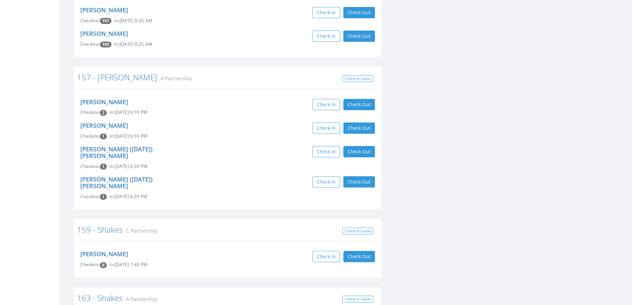
scroll to position [664, 0]
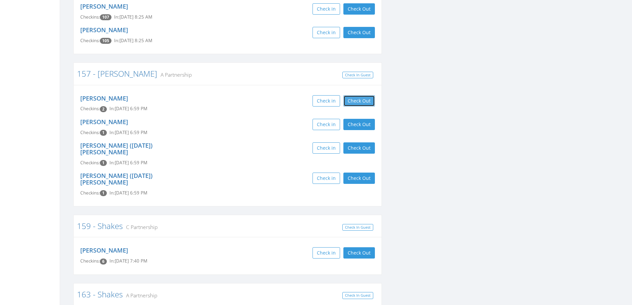
click at [368, 99] on button "Check Out" at bounding box center [360, 100] width 32 height 11
click at [363, 123] on button "Check Out" at bounding box center [360, 124] width 32 height 11
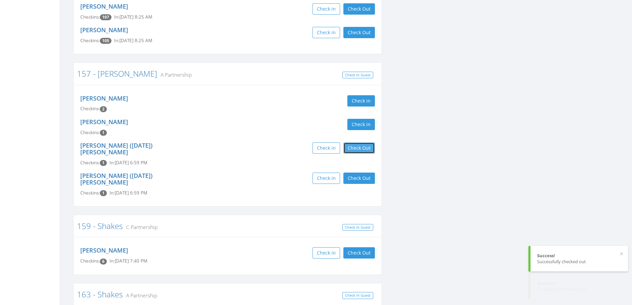
drag, startPoint x: 364, startPoint y: 145, endPoint x: 364, endPoint y: 150, distance: 5.0
click at [364, 147] on button "Check Out" at bounding box center [360, 147] width 32 height 11
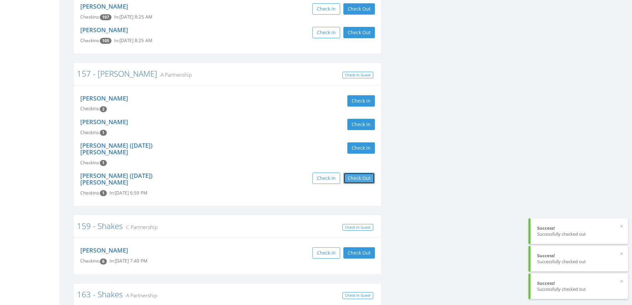
click at [360, 181] on button "Check Out" at bounding box center [360, 178] width 32 height 11
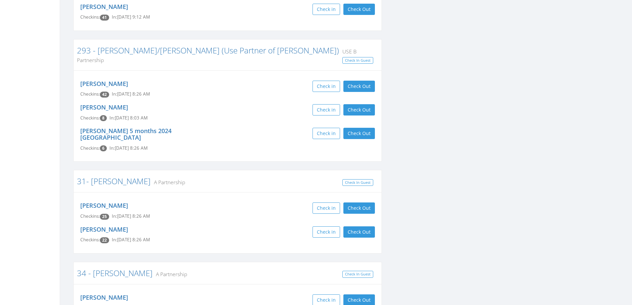
scroll to position [2423, 0]
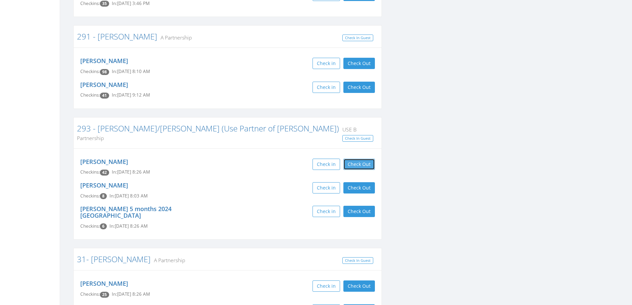
click at [345, 159] on button "Check Out" at bounding box center [360, 164] width 32 height 11
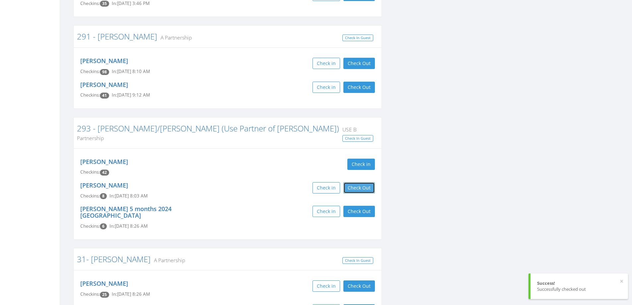
click at [356, 182] on button "Check Out" at bounding box center [360, 187] width 32 height 11
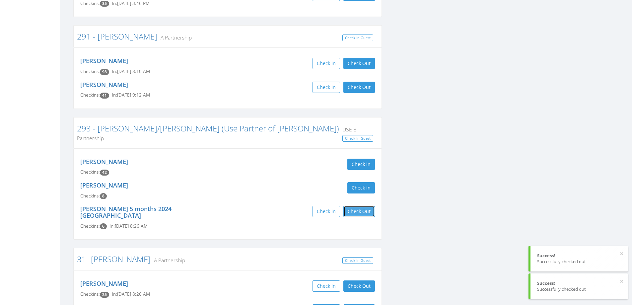
click at [365, 206] on button "Check Out" at bounding box center [360, 211] width 32 height 11
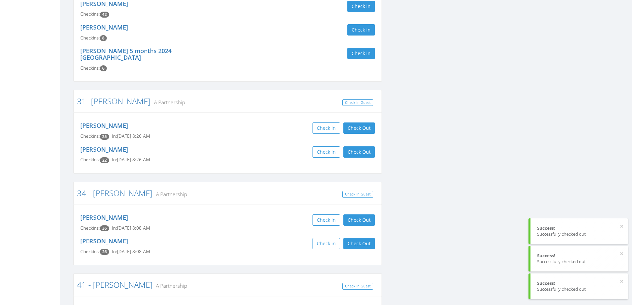
scroll to position [2589, 0]
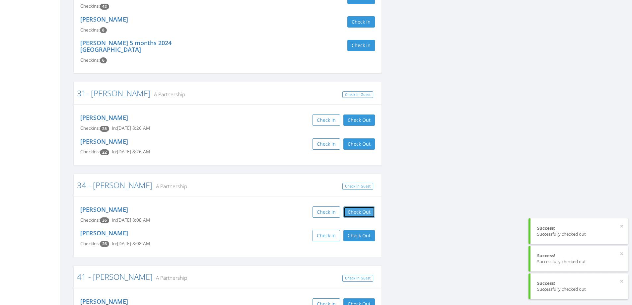
click at [352, 206] on button "Check Out" at bounding box center [360, 211] width 32 height 11
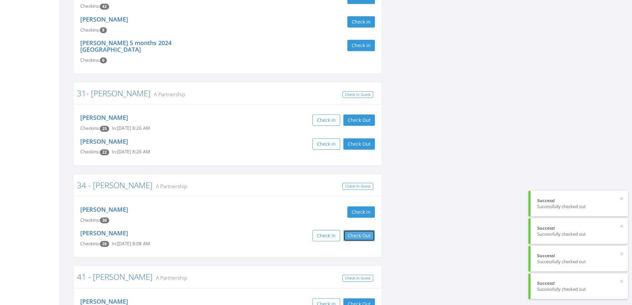
click at [353, 230] on button "Check Out" at bounding box center [360, 235] width 32 height 11
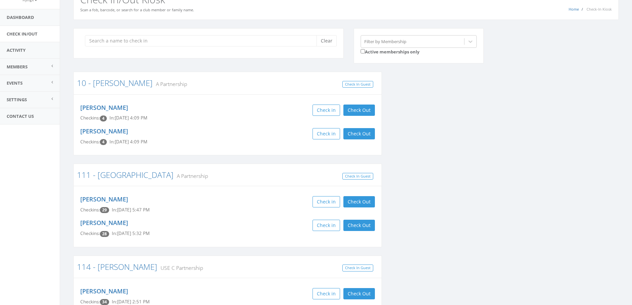
scroll to position [0, 0]
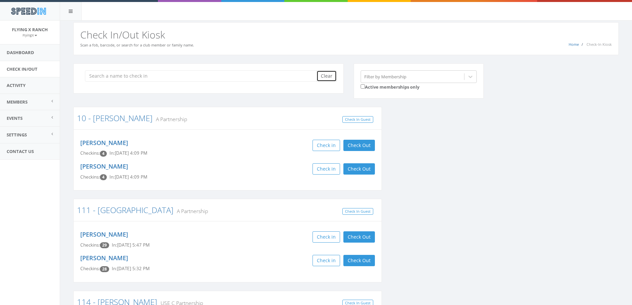
click at [328, 76] on button "Clear" at bounding box center [327, 75] width 20 height 11
click at [16, 48] on link "Dashboard" at bounding box center [30, 52] width 60 height 16
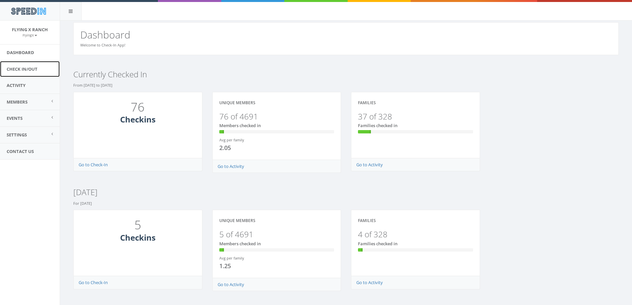
click at [25, 68] on link "Check In/Out" at bounding box center [30, 69] width 60 height 16
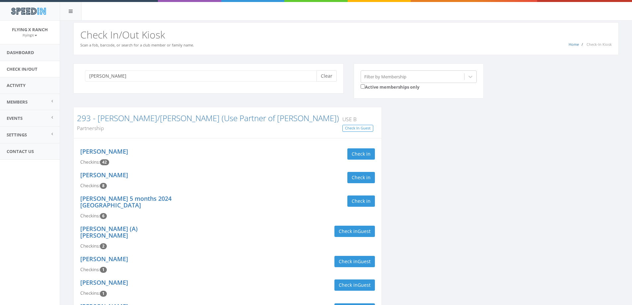
type input "[PERSON_NAME]"
click at [328, 72] on button "Clear" at bounding box center [327, 75] width 20 height 11
